Goal: Navigation & Orientation: Go to known website

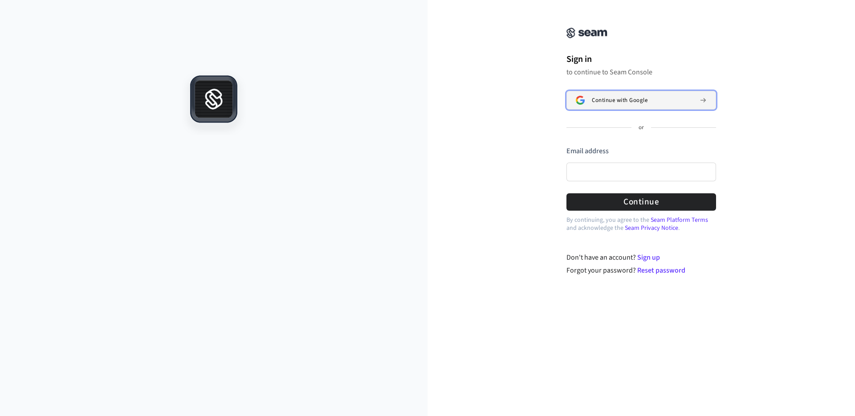
click at [658, 102] on div "Continue with Google" at bounding box center [642, 100] width 101 height 7
